Goal: Transaction & Acquisition: Subscribe to service/newsletter

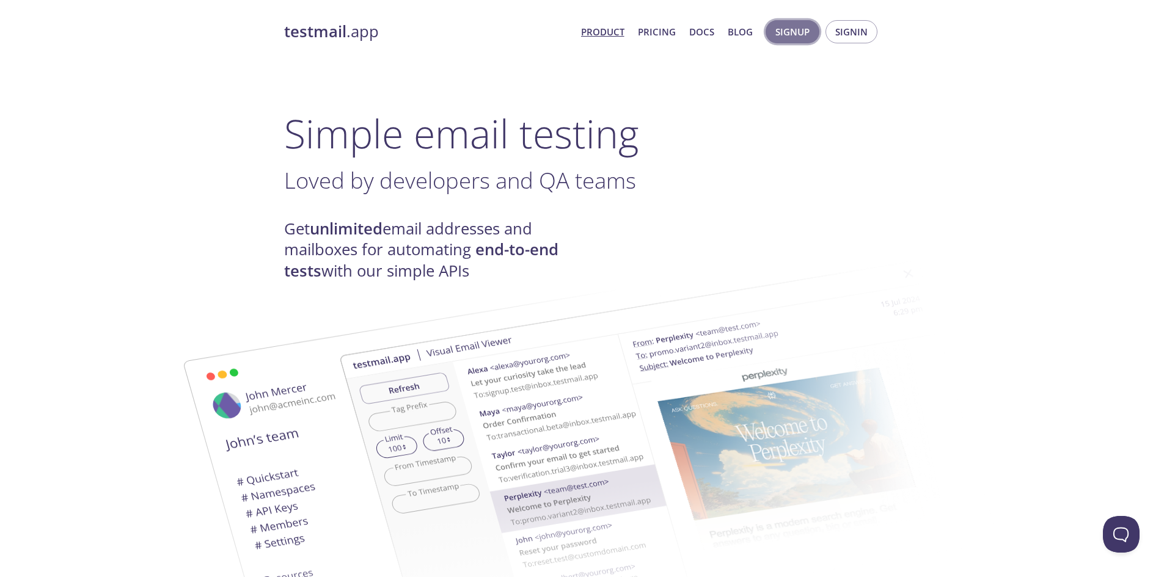
click at [787, 32] on span "Signup" at bounding box center [792, 32] width 34 height 16
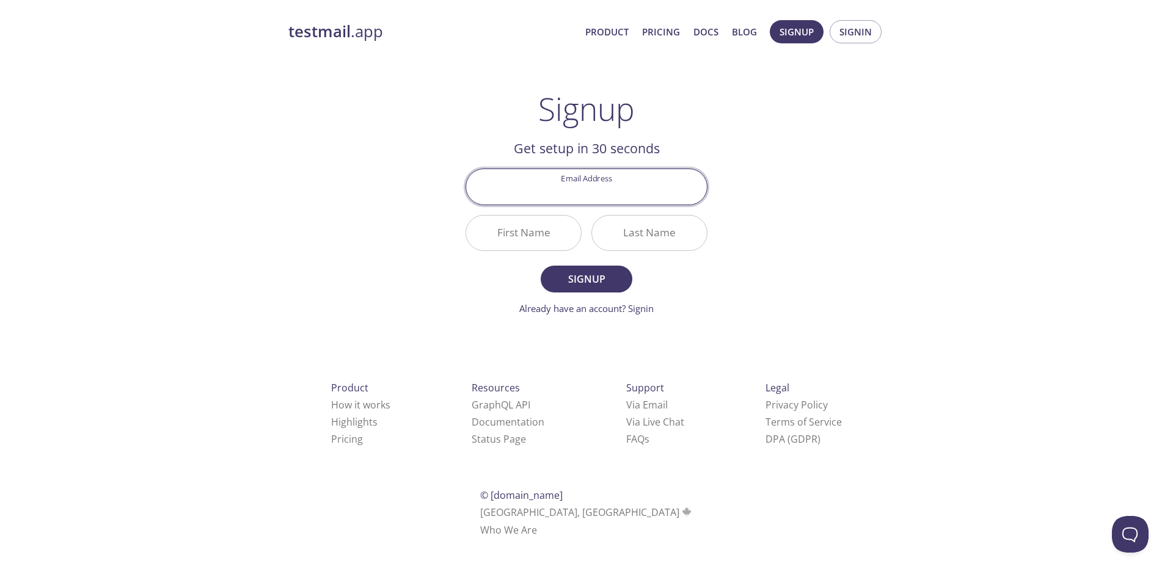
click at [573, 202] on input "Email Address" at bounding box center [586, 186] width 241 height 35
type input "1634592@senati.pe"
drag, startPoint x: 591, startPoint y: 287, endPoint x: 625, endPoint y: 241, distance: 56.7
click at [625, 241] on form "Email Address 1634592@senati.pe First Name Last Name Signup Already have an acc…" at bounding box center [587, 242] width 242 height 147
click at [544, 235] on input "First Name" at bounding box center [523, 233] width 115 height 35
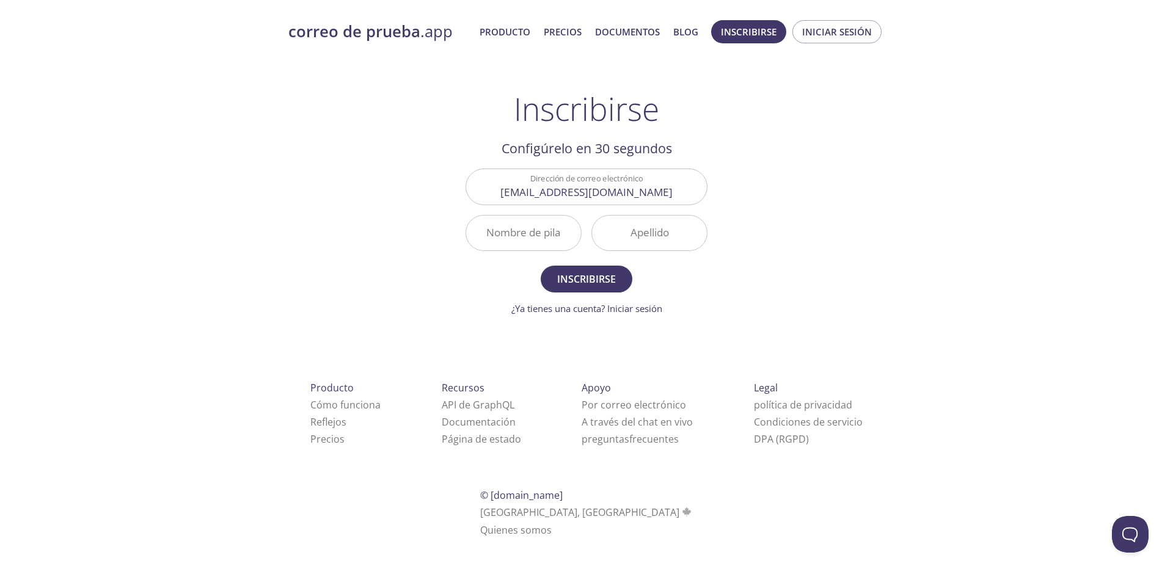
drag, startPoint x: 635, startPoint y: 229, endPoint x: 579, endPoint y: 235, distance: 57.2
click at [635, 229] on input "Apellido" at bounding box center [649, 233] width 115 height 35
click at [522, 236] on input "Nombre de pila" at bounding box center [523, 233] width 115 height 35
click at [644, 238] on input "Apellido" at bounding box center [649, 233] width 115 height 35
click at [527, 238] on input "Jackedward" at bounding box center [523, 233] width 115 height 35
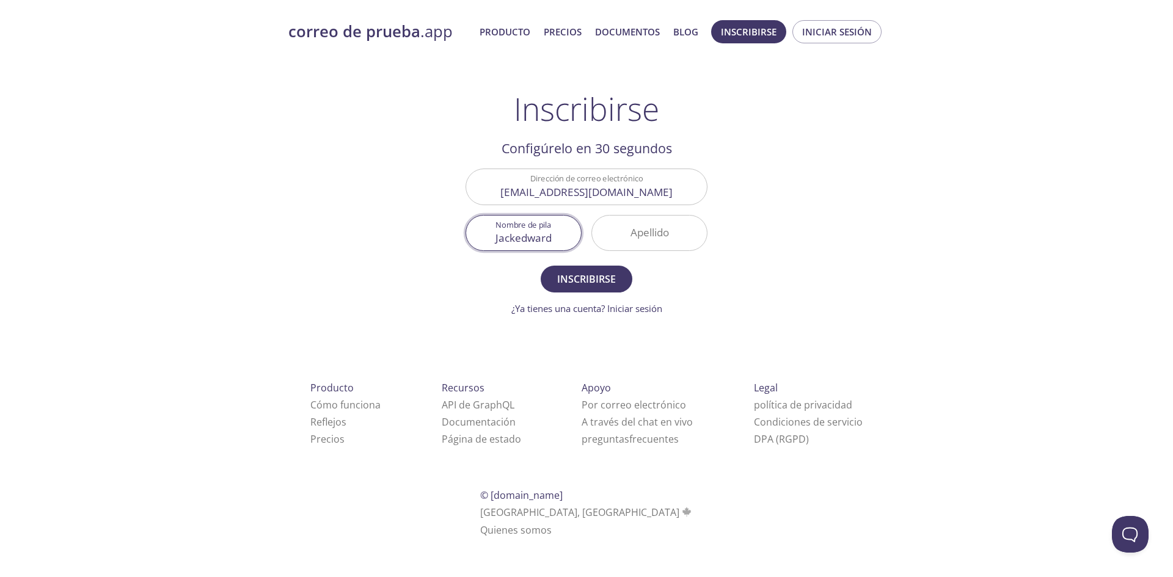
click at [521, 238] on input "Jackedward" at bounding box center [523, 233] width 115 height 35
click at [558, 236] on input "Jacke dward" at bounding box center [523, 233] width 115 height 35
click at [522, 240] on input "Jacke dward" at bounding box center [523, 233] width 115 height 35
click at [513, 241] on input "Jackedward" at bounding box center [523, 233] width 115 height 35
type input "Jack edward"
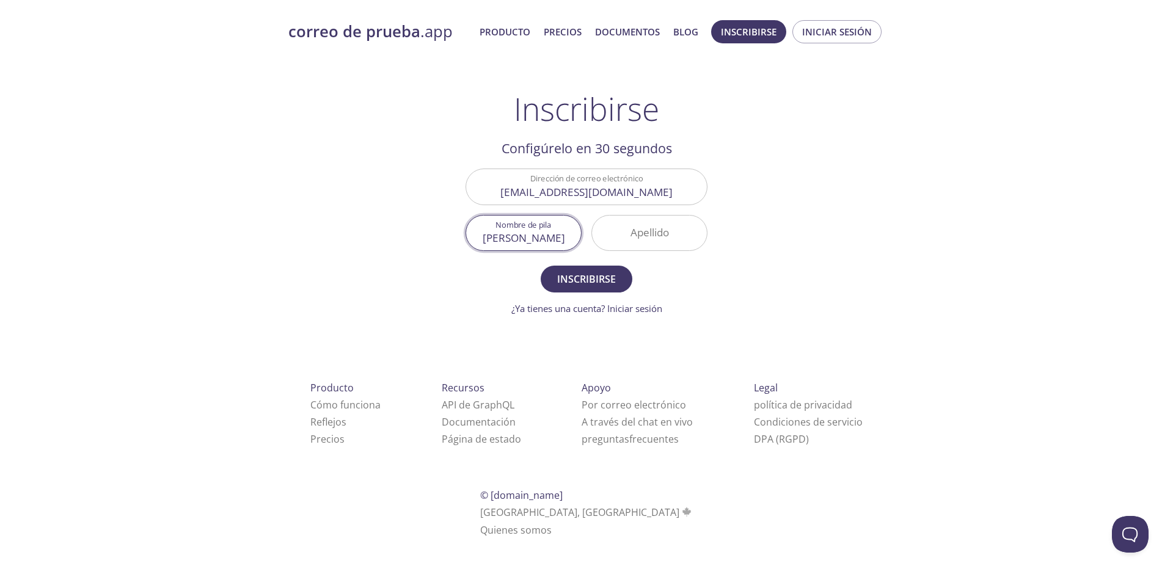
click at [639, 237] on input "Apellido" at bounding box center [649, 233] width 115 height 35
click at [646, 239] on input "ingañaupa" at bounding box center [649, 233] width 115 height 35
type input "inga ñaupa"
click at [598, 285] on font "Inscribirse" at bounding box center [586, 279] width 59 height 13
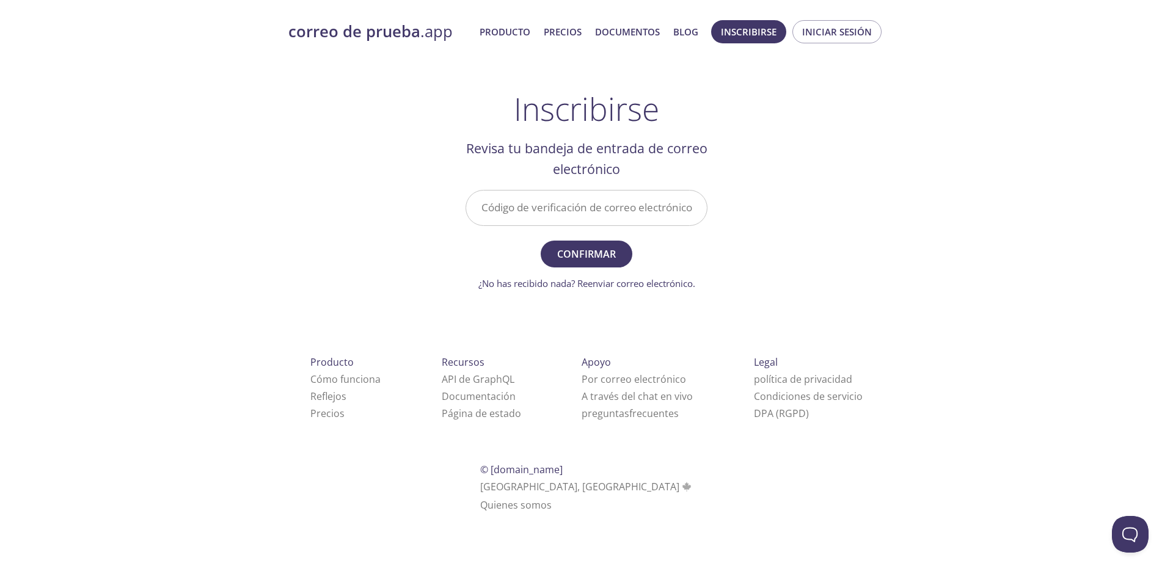
click at [580, 214] on input "Código de verificación de correo electrónico" at bounding box center [586, 208] width 241 height 35
click at [566, 225] on input "Código de verificación de correo electrónico" at bounding box center [586, 208] width 241 height 35
paste input "6W44MMM"
type input "6W44MMM"
click at [591, 268] on form "Código de verificación de correo electrónico 6W44MMM Confirmar ¿No has recibido…" at bounding box center [587, 240] width 242 height 101
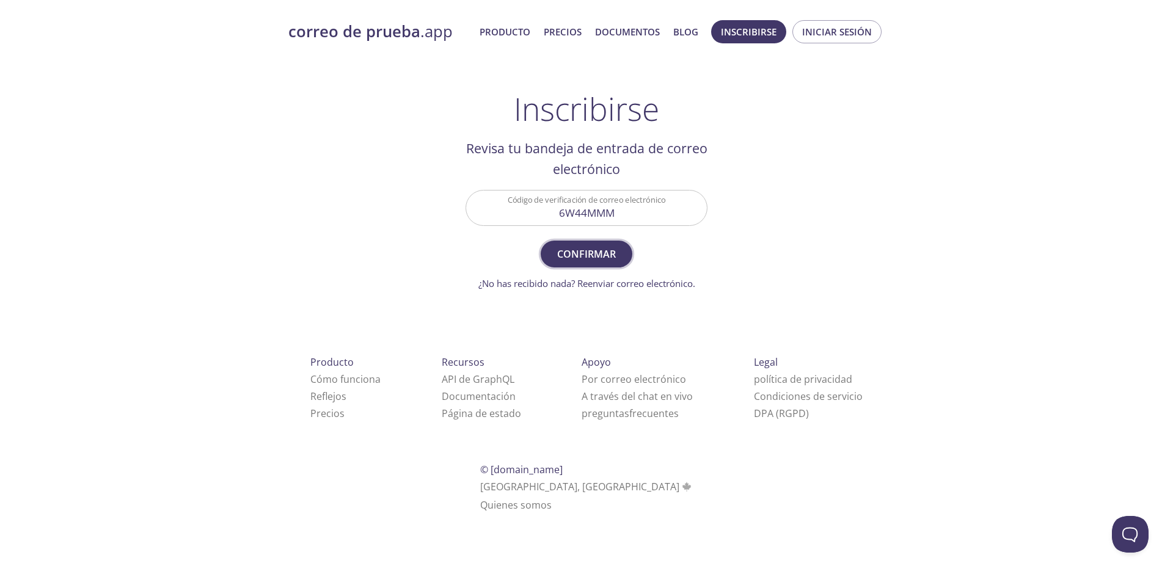
click at [591, 265] on button "Confirmar" at bounding box center [587, 254] width 92 height 27
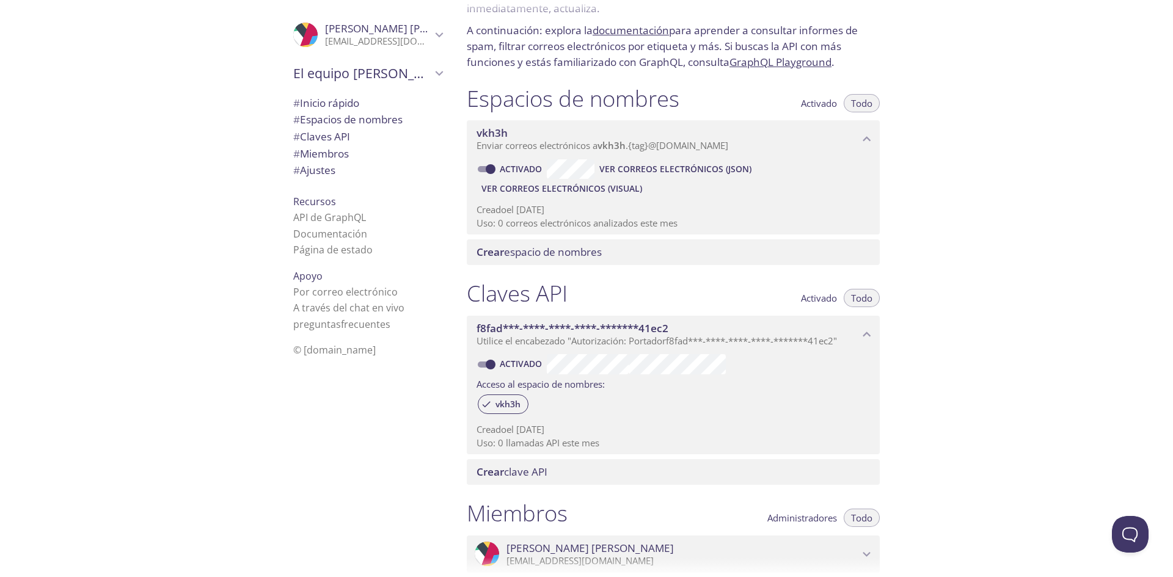
scroll to position [82, 0]
click at [308, 170] on font "Ajustes" at bounding box center [317, 170] width 35 height 14
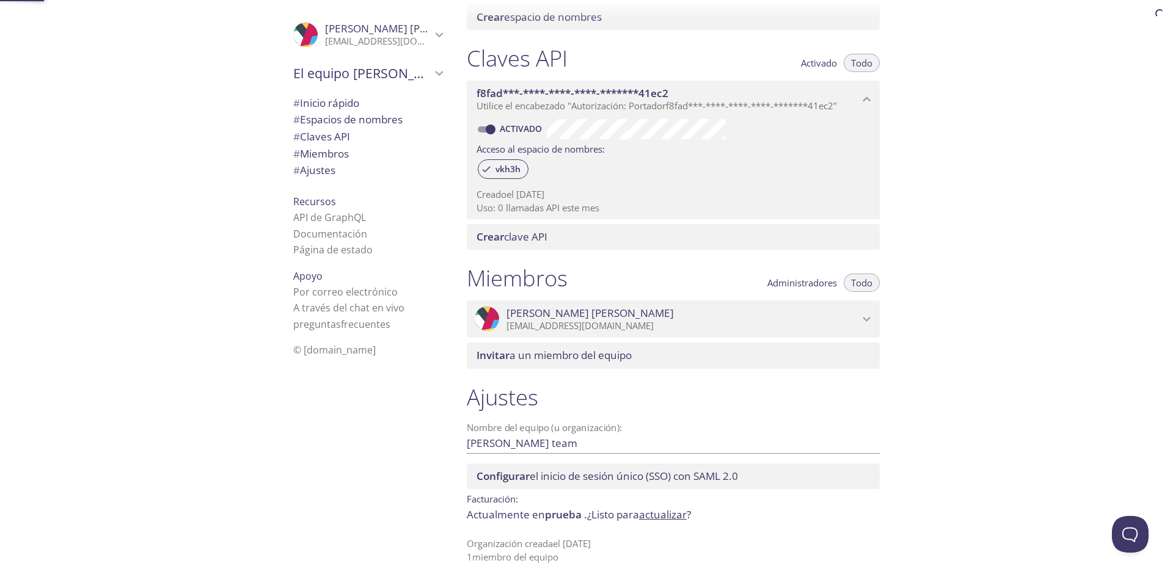
scroll to position [327, 0]
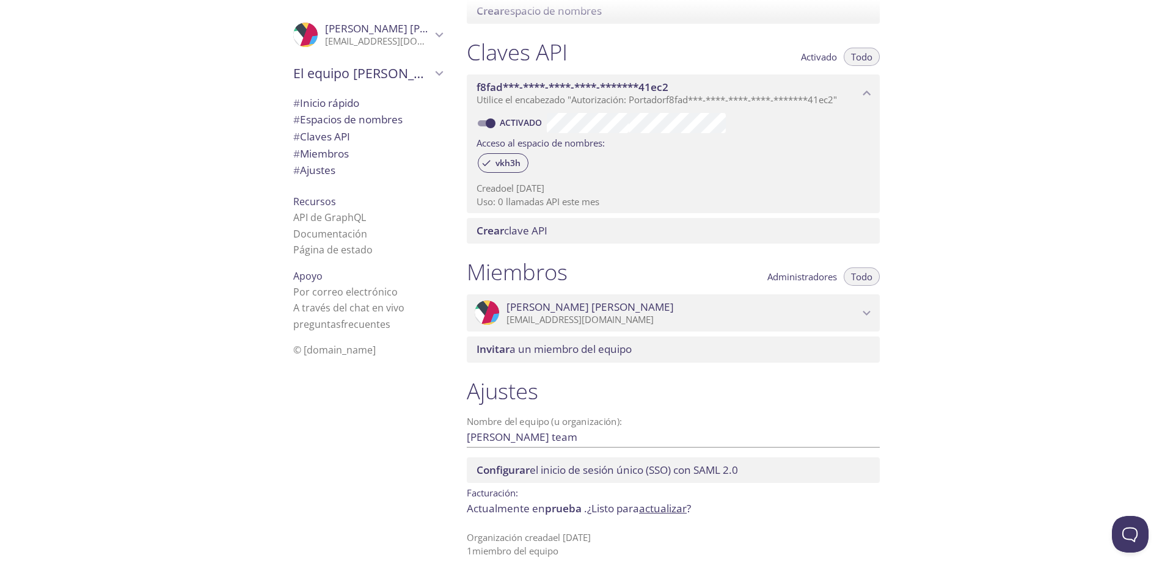
click at [675, 513] on font "actualizar" at bounding box center [663, 509] width 48 height 14
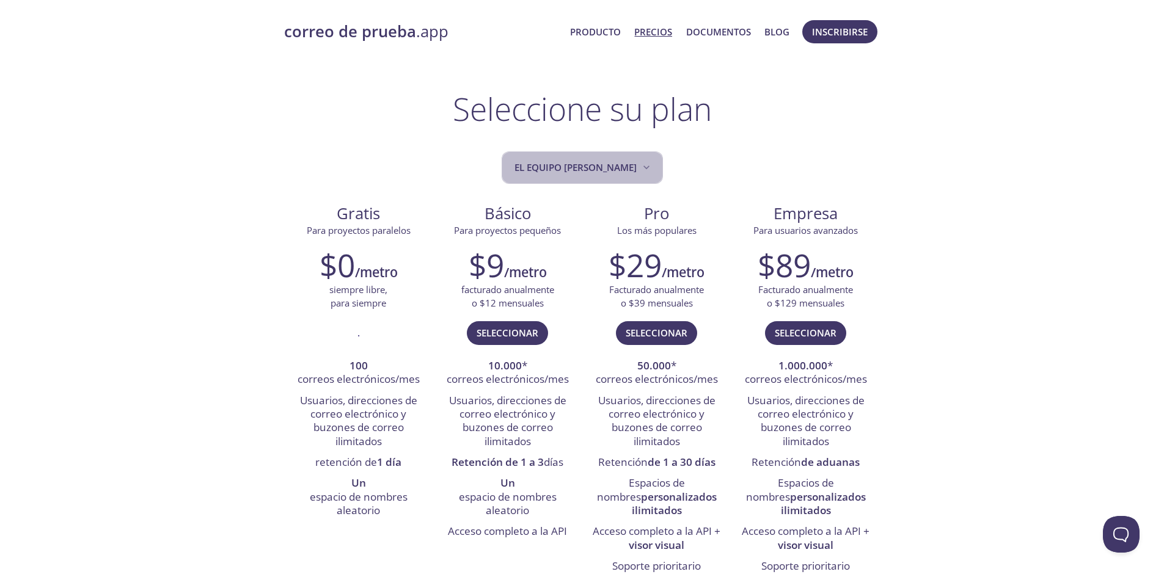
click at [629, 167] on font "El equipo [PERSON_NAME]" at bounding box center [575, 167] width 122 height 12
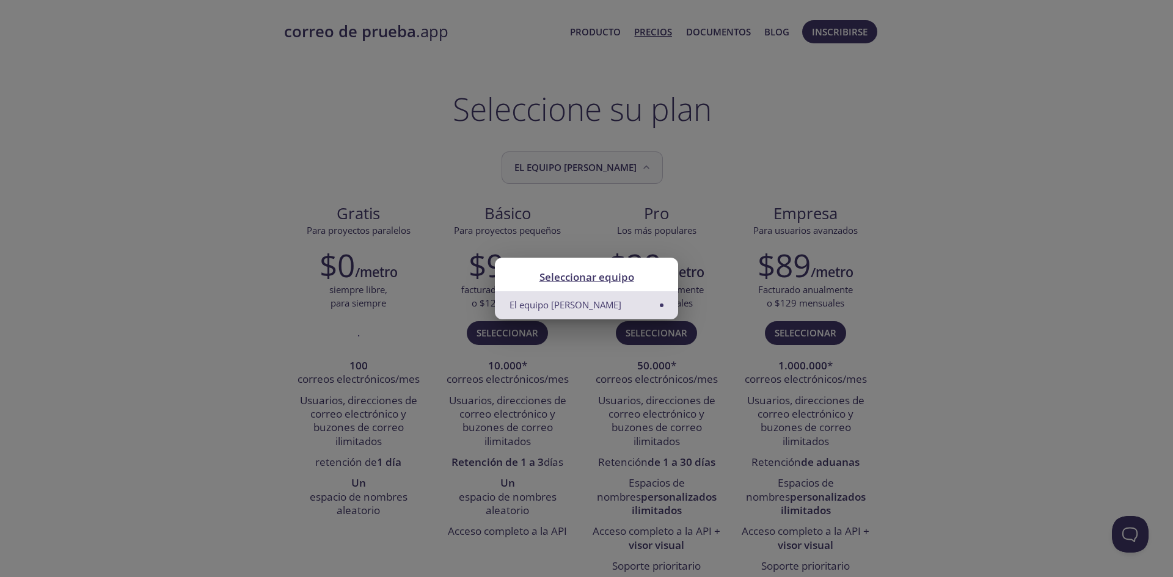
click at [629, 167] on div "Seleccionar equipo El equipo [PERSON_NAME]" at bounding box center [586, 288] width 1173 height 577
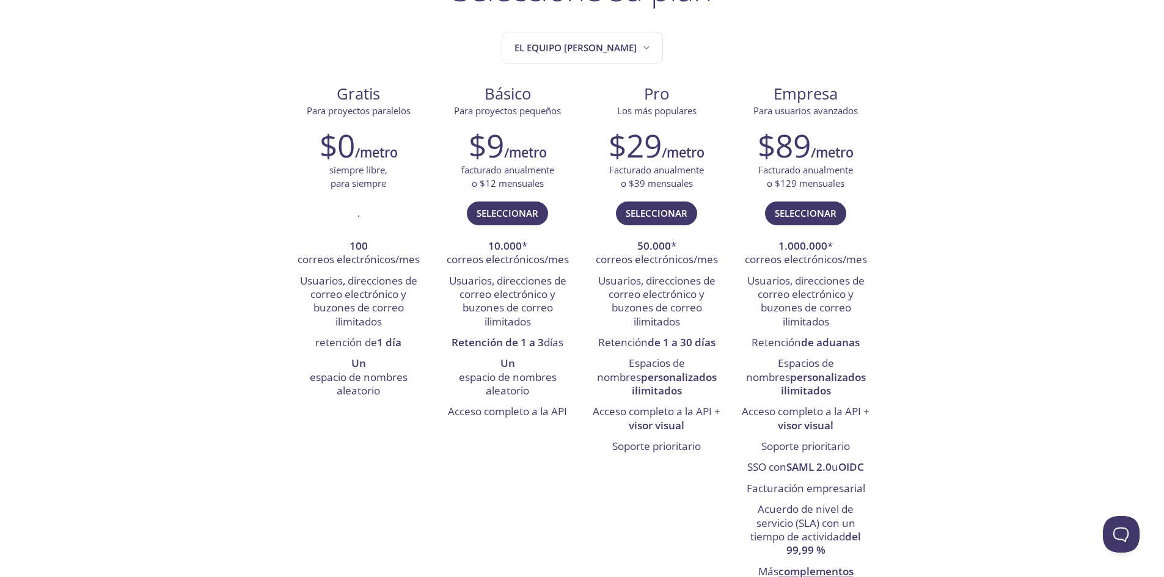
scroll to position [122, 0]
